Goal: Task Accomplishment & Management: Complete application form

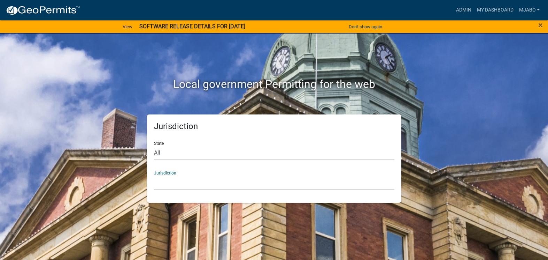
click at [204, 185] on select "[GEOGRAPHIC_DATA], [US_STATE] [GEOGRAPHIC_DATA], [US_STATE][PERSON_NAME][GEOGRA…" at bounding box center [274, 182] width 241 height 14
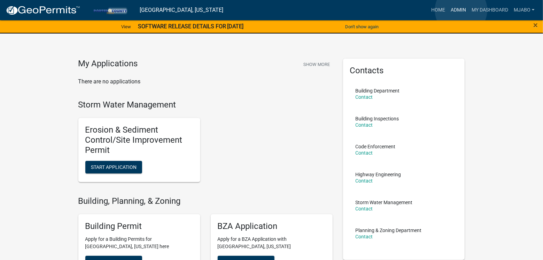
click at [462, 10] on link "Admin" at bounding box center [458, 9] width 21 height 13
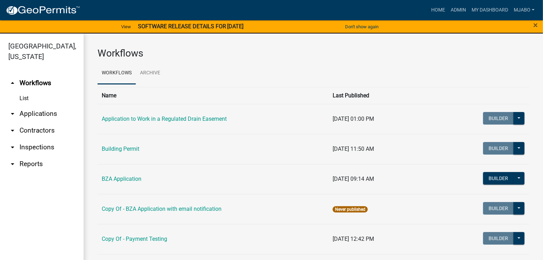
click at [35, 105] on link "arrow_drop_down Applications" at bounding box center [42, 113] width 84 height 17
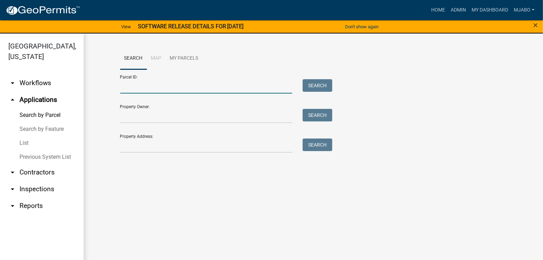
click at [137, 87] on input "Parcel ID:" at bounding box center [206, 86] width 173 height 14
click at [39, 91] on link "arrow_drop_up Applications" at bounding box center [42, 99] width 84 height 17
click at [10, 79] on icon "arrow_drop_down" at bounding box center [12, 83] width 8 height 8
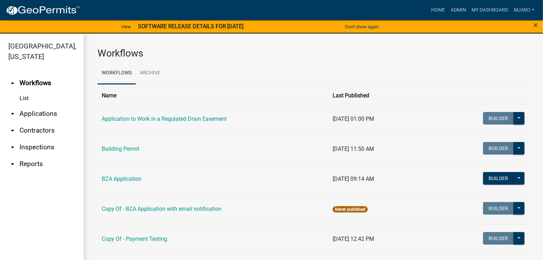
click at [42, 75] on link "arrow_drop_up Workflows" at bounding box center [42, 83] width 84 height 17
click at [24, 91] on link "List" at bounding box center [42, 98] width 84 height 14
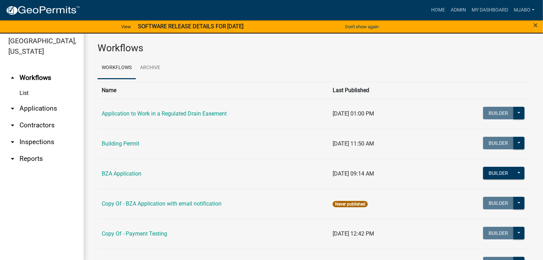
scroll to position [8, 0]
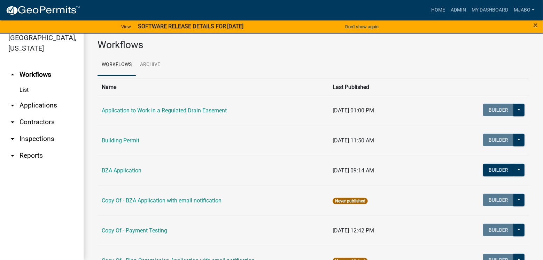
click at [40, 97] on link "arrow_drop_down Applications" at bounding box center [42, 105] width 84 height 17
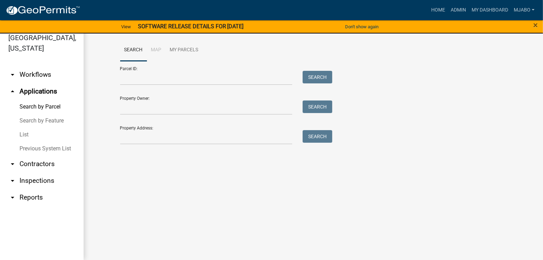
click at [26, 128] on link "List" at bounding box center [42, 135] width 84 height 14
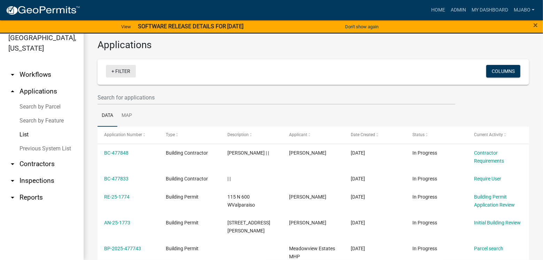
click at [130, 69] on link "+ Filter" at bounding box center [121, 71] width 30 height 13
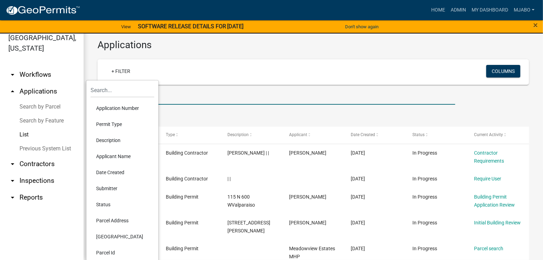
click at [234, 93] on input "text" at bounding box center [277, 97] width 358 height 14
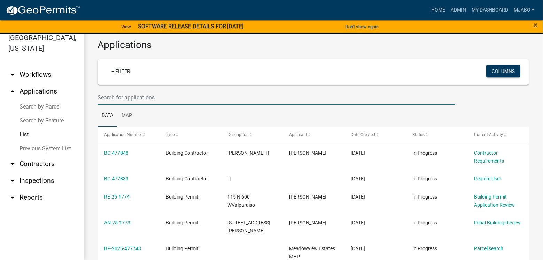
click at [149, 96] on input "text" at bounding box center [277, 97] width 358 height 14
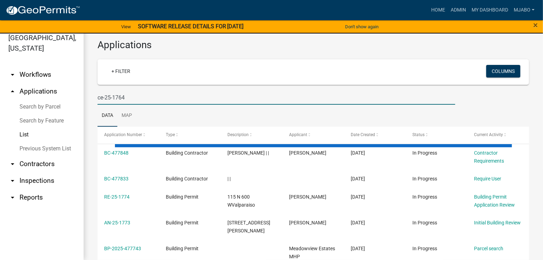
type input "ce-25-1764"
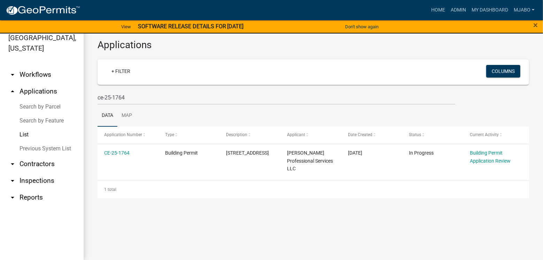
click at [122, 153] on link "CE-25-1764" at bounding box center [116, 153] width 25 height 6
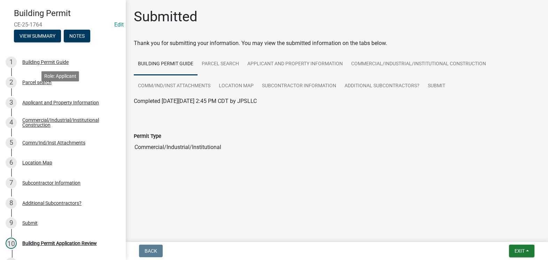
scroll to position [31, 0]
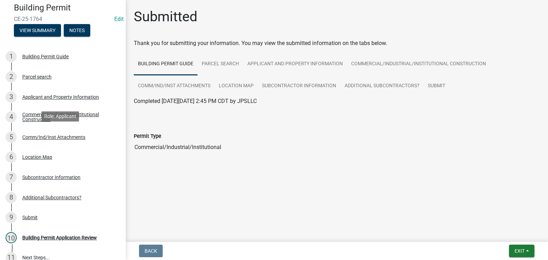
click at [71, 137] on div "Comm/Ind/Inst Attachments" at bounding box center [53, 137] width 63 height 5
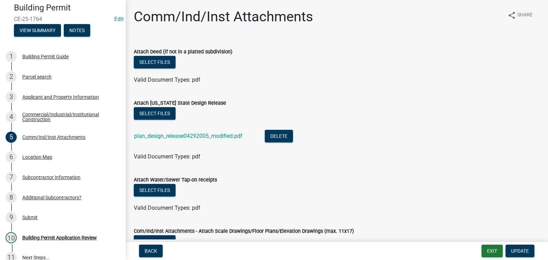
click at [206, 136] on link "plan_design_release04292005_modified.pdf" at bounding box center [188, 135] width 108 height 7
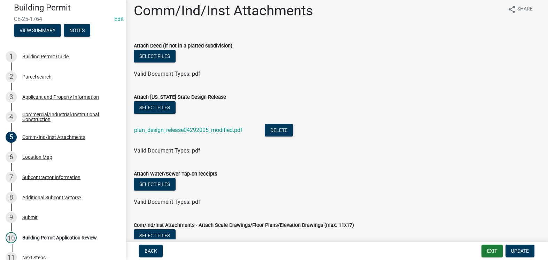
scroll to position [0, 0]
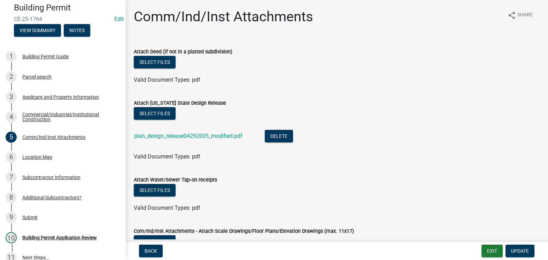
click at [43, 114] on div "Commercial/Industrial/Institutional Construction" at bounding box center [68, 117] width 92 height 10
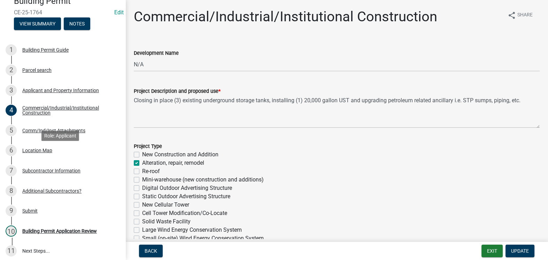
scroll to position [31, 0]
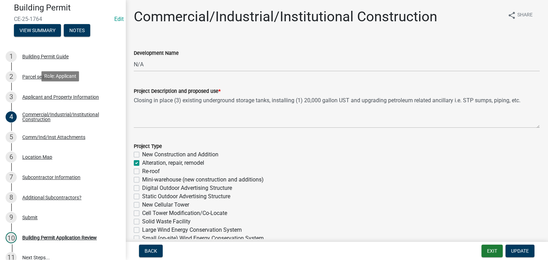
click at [76, 98] on div "Applicant and Property Information" at bounding box center [60, 96] width 77 height 5
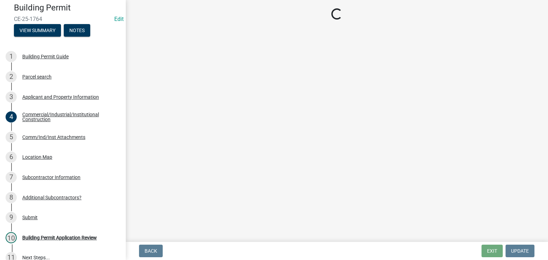
select select "3ef279d8-364d-4472-9edf-8c32643de6c0"
select select "e9693ee9-839c-4ce5-a9e2-fa871f23e64b"
select select "db0db83b-c29e-42ac-bfa8-291173216fe4"
select select "ad46db9b-b68a-4590-8d08-f4fb10f3ead6"
select select "80419f04-909b-4553-b8ea-4a8135098198"
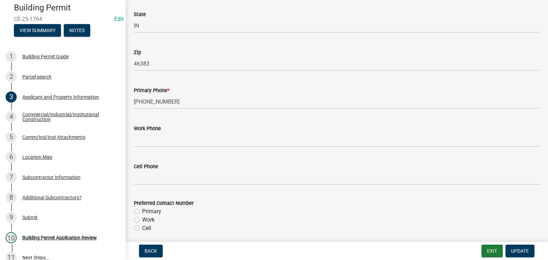
scroll to position [632, 0]
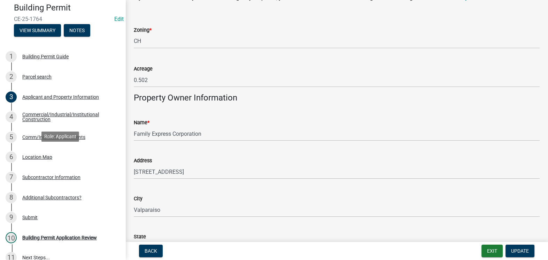
click at [43, 157] on div "Location Map" at bounding box center [37, 156] width 30 height 5
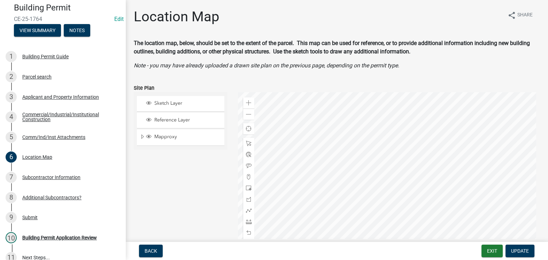
click at [432, 151] on div at bounding box center [389, 179] width 302 height 174
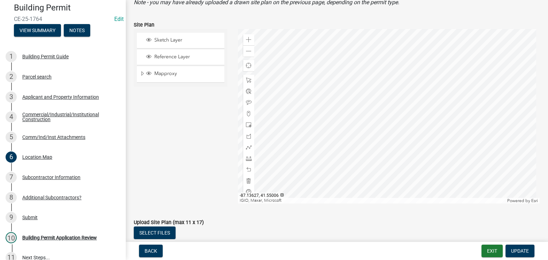
scroll to position [95, 0]
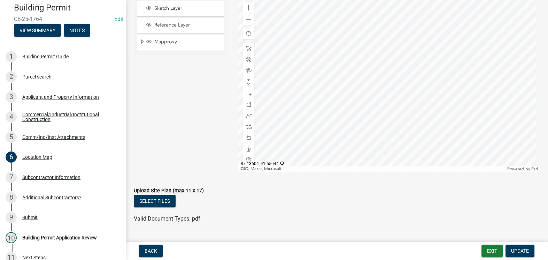
click at [423, 93] on div at bounding box center [389, 84] width 302 height 174
click at [249, 7] on span at bounding box center [249, 8] width 6 height 6
click at [340, 79] on div at bounding box center [389, 84] width 302 height 174
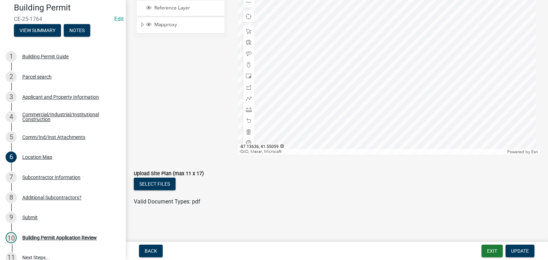
scroll to position [17, 0]
